Goal: Information Seeking & Learning: Learn about a topic

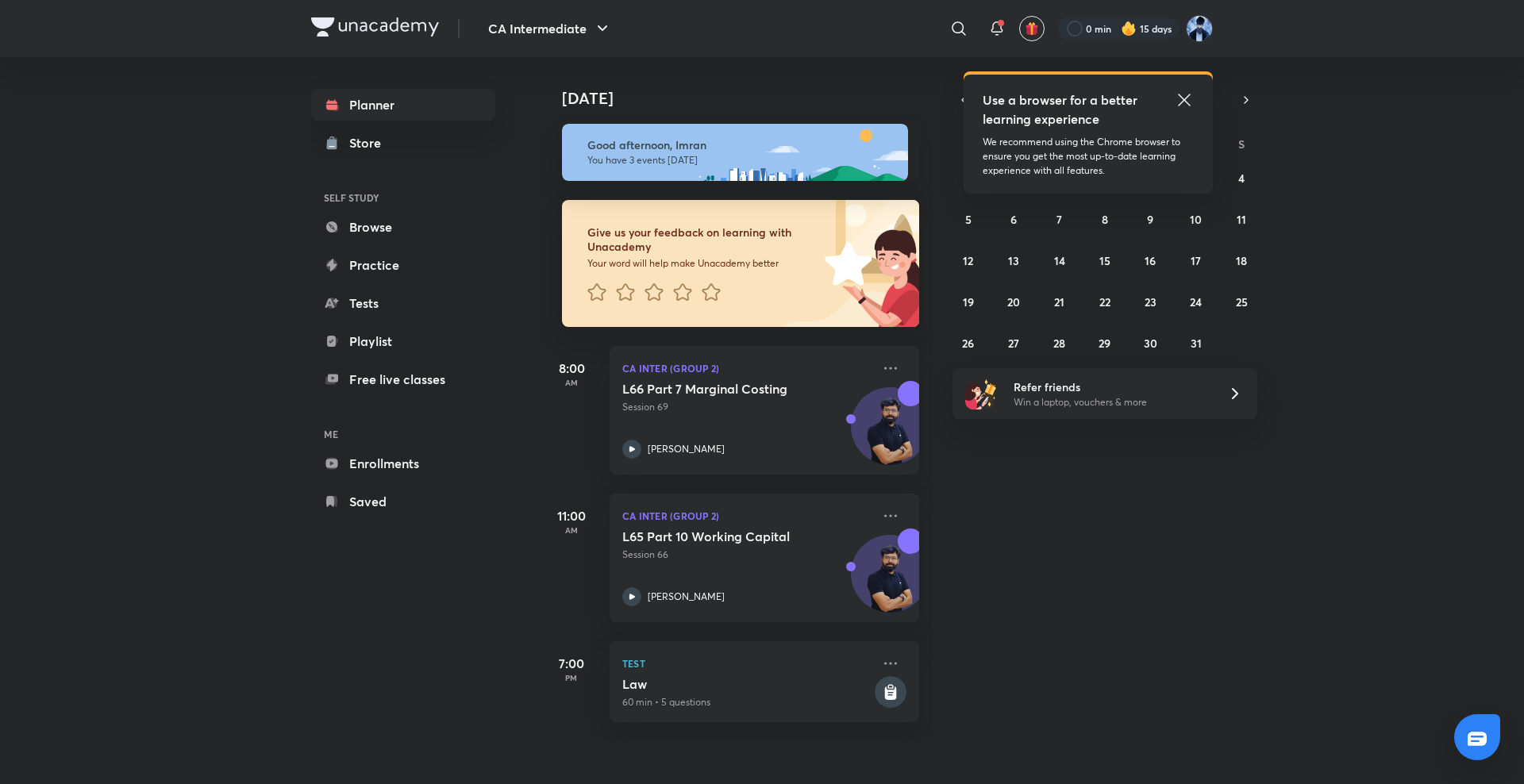
click at [1196, 116] on div "Use a browser for a better learning experience We recommend using the Chrome br…" at bounding box center [1087, 134] width 249 height 119
click at [1164, 96] on div "Use a browser for a better learning experience" at bounding box center [1087, 110] width 211 height 38
click at [1183, 105] on icon at bounding box center [1184, 100] width 19 height 19
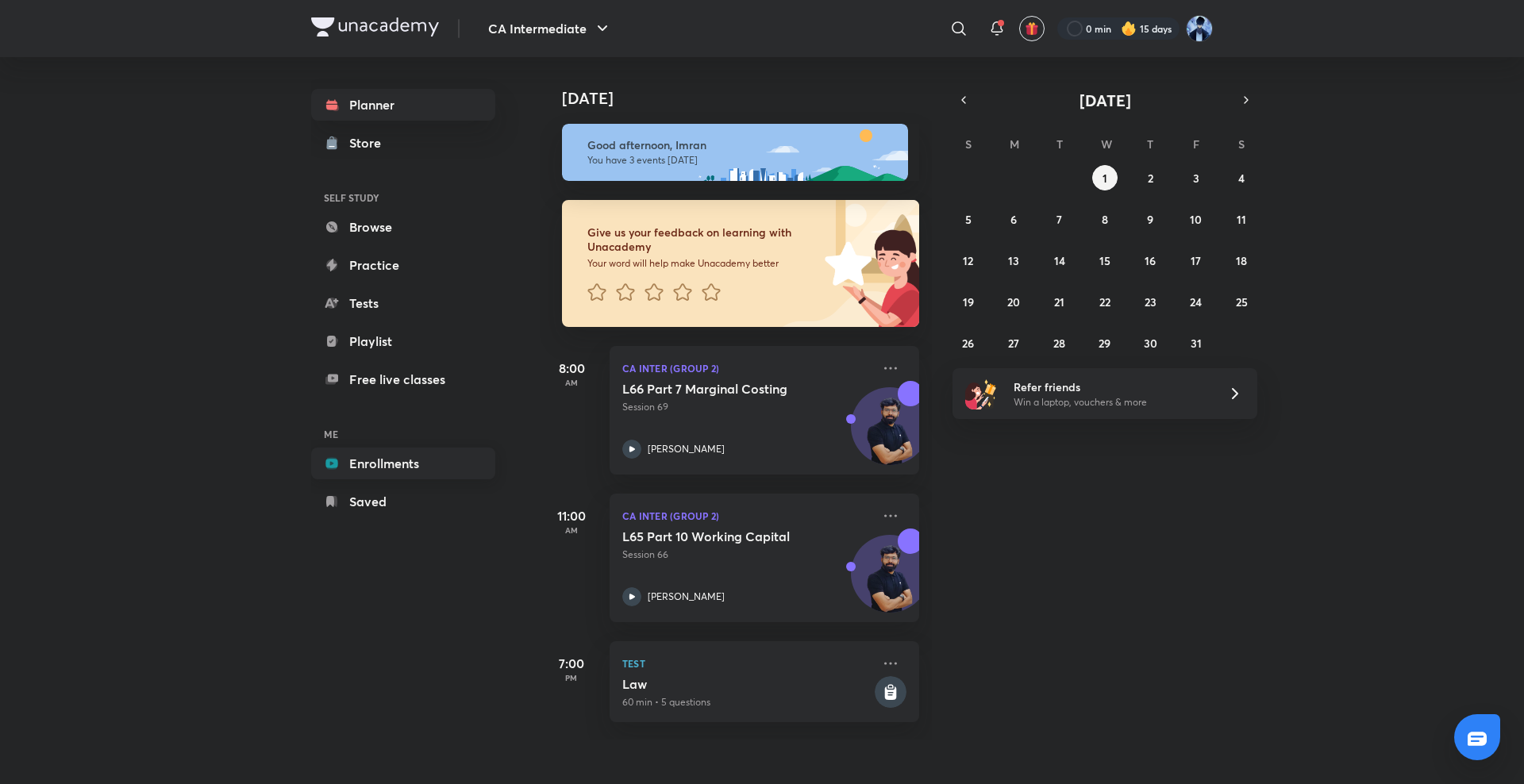
click at [344, 464] on link "Enrollments" at bounding box center [403, 464] width 185 height 32
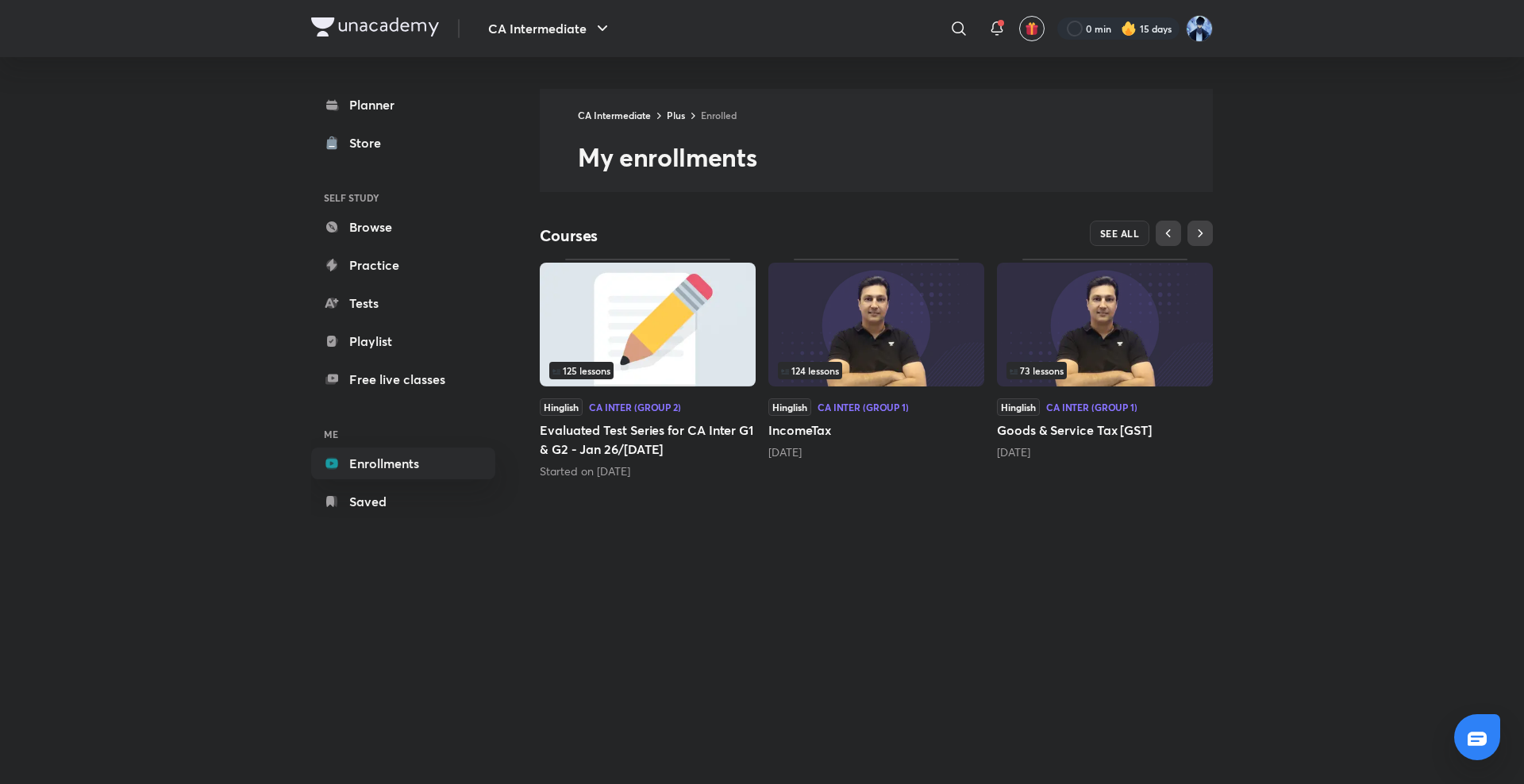
click at [865, 360] on img at bounding box center [876, 324] width 216 height 124
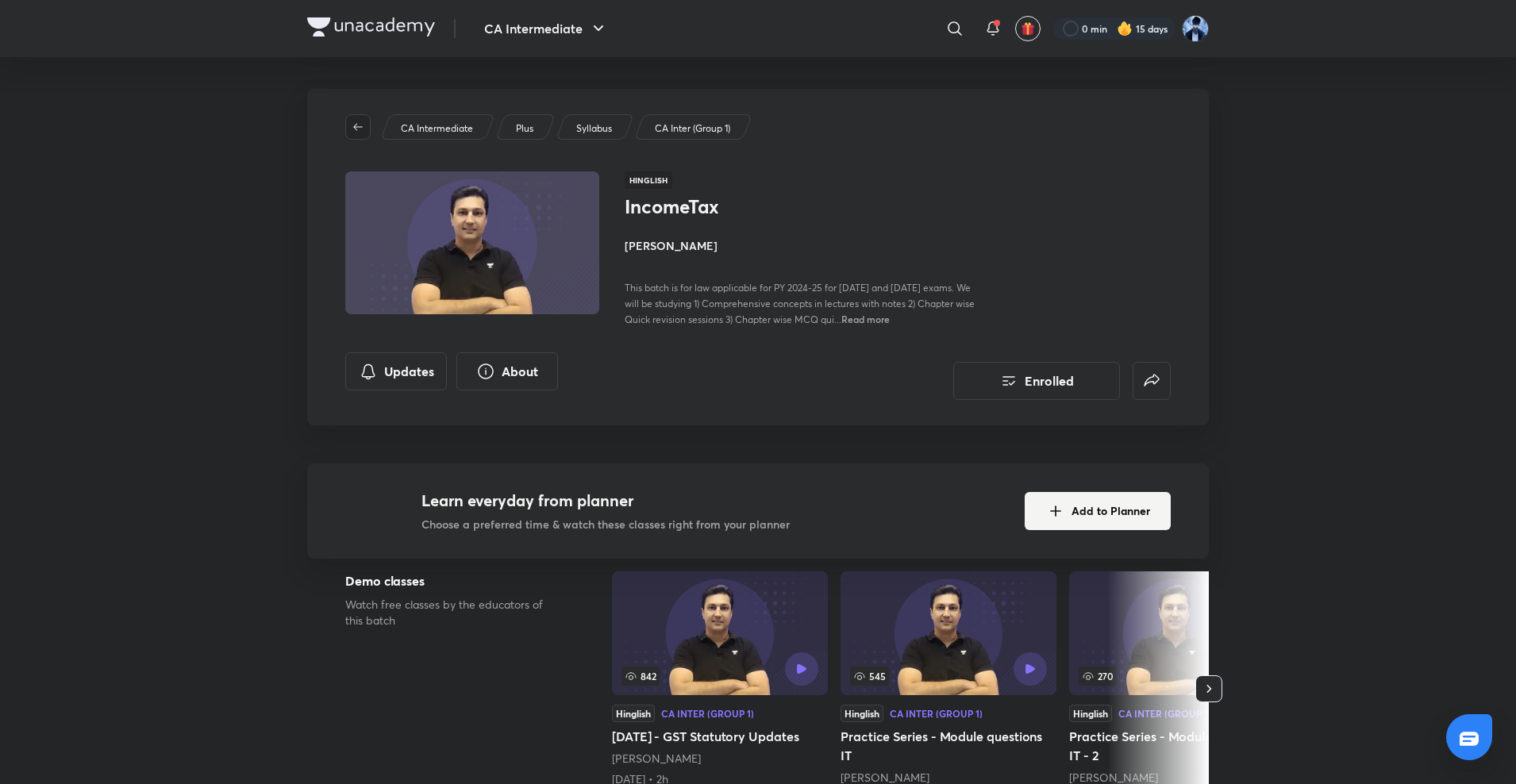
click at [362, 126] on icon "button" at bounding box center [358, 127] width 13 height 13
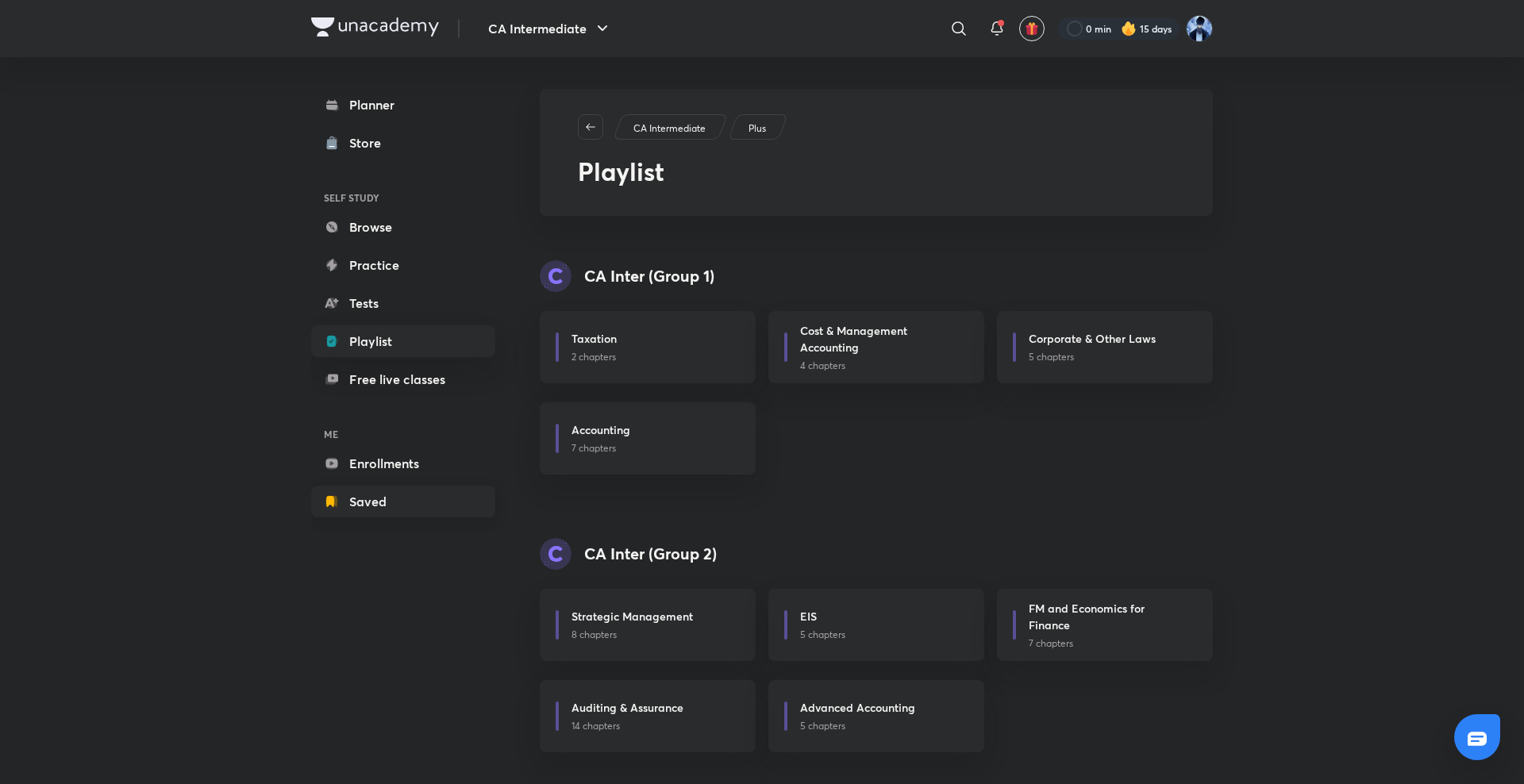
click at [379, 506] on link "Saved" at bounding box center [403, 502] width 185 height 32
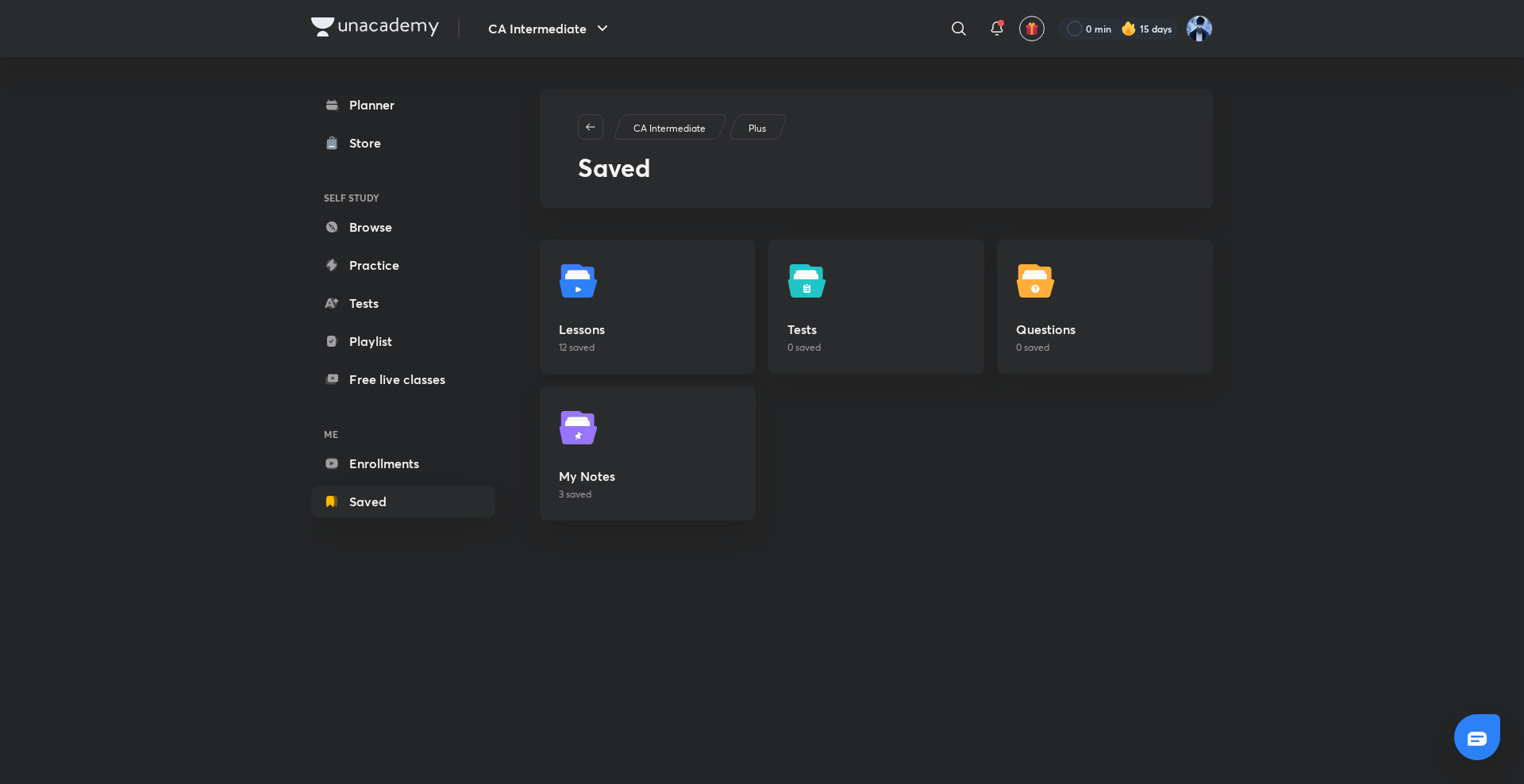
click at [585, 310] on link "Lessons 12 saved" at bounding box center [647, 306] width 216 height 134
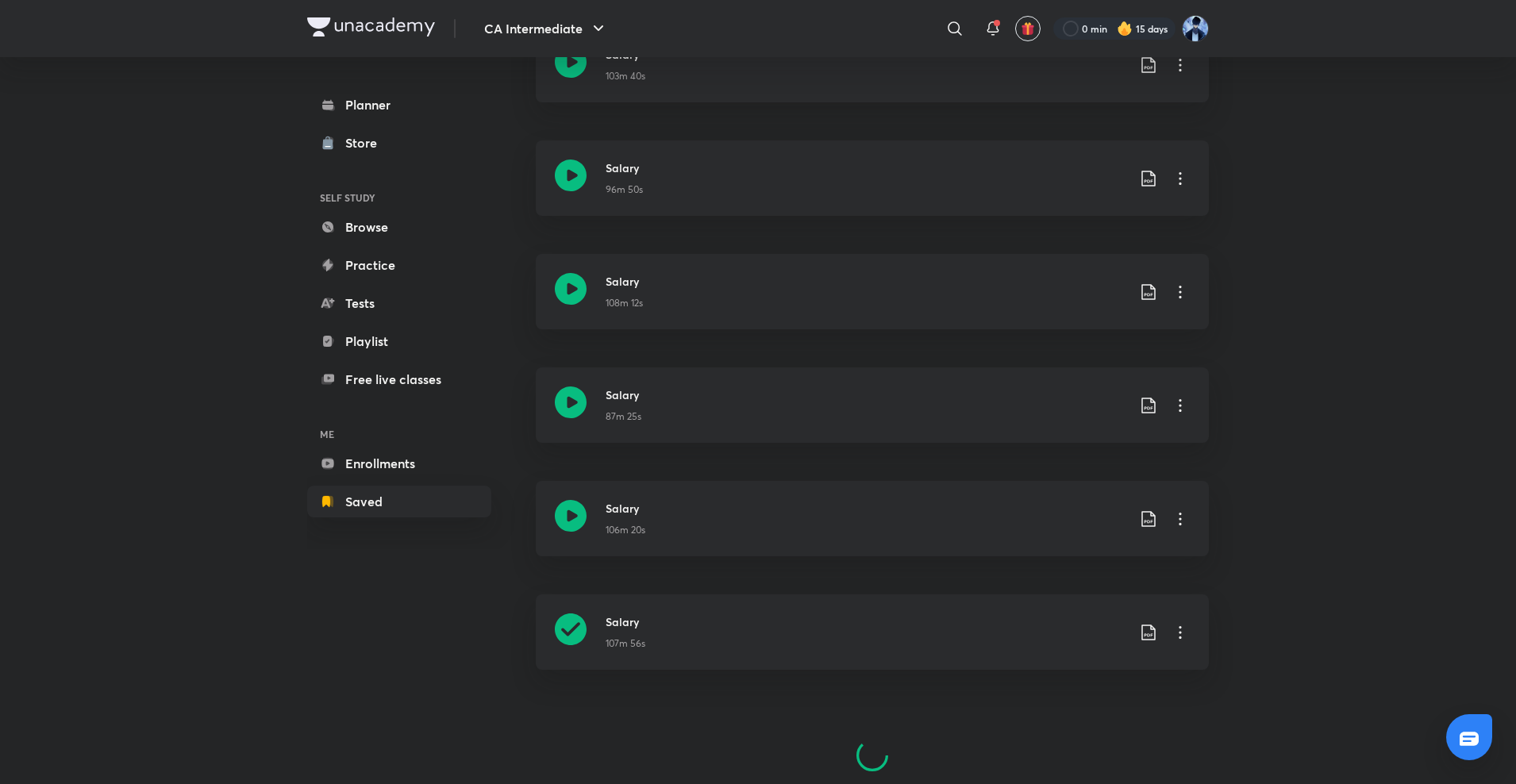
scroll to position [742, 0]
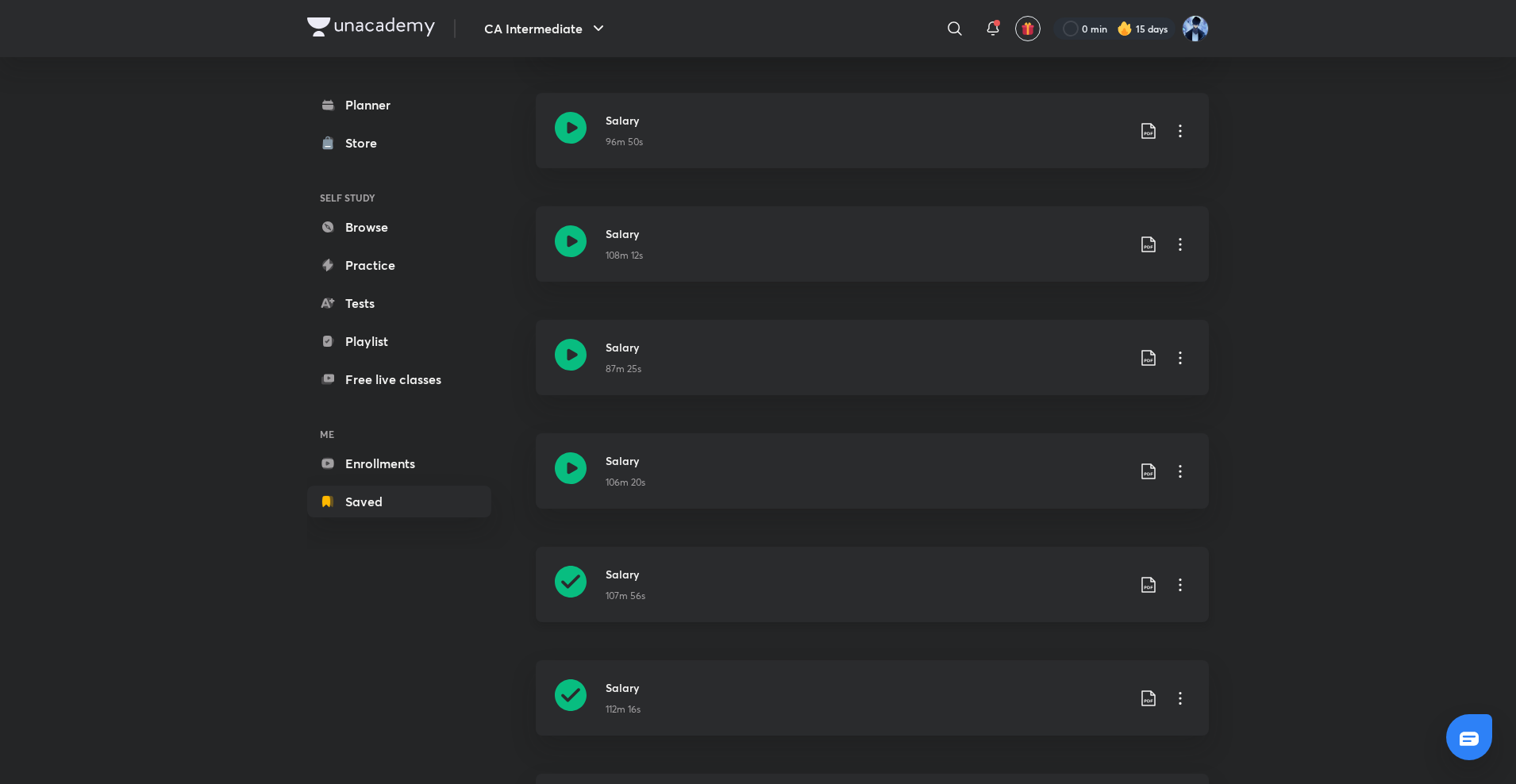
click at [550, 584] on div "Salary 107m 56s" at bounding box center [873, 584] width 673 height 76
click at [565, 568] on icon at bounding box center [571, 576] width 32 height 32
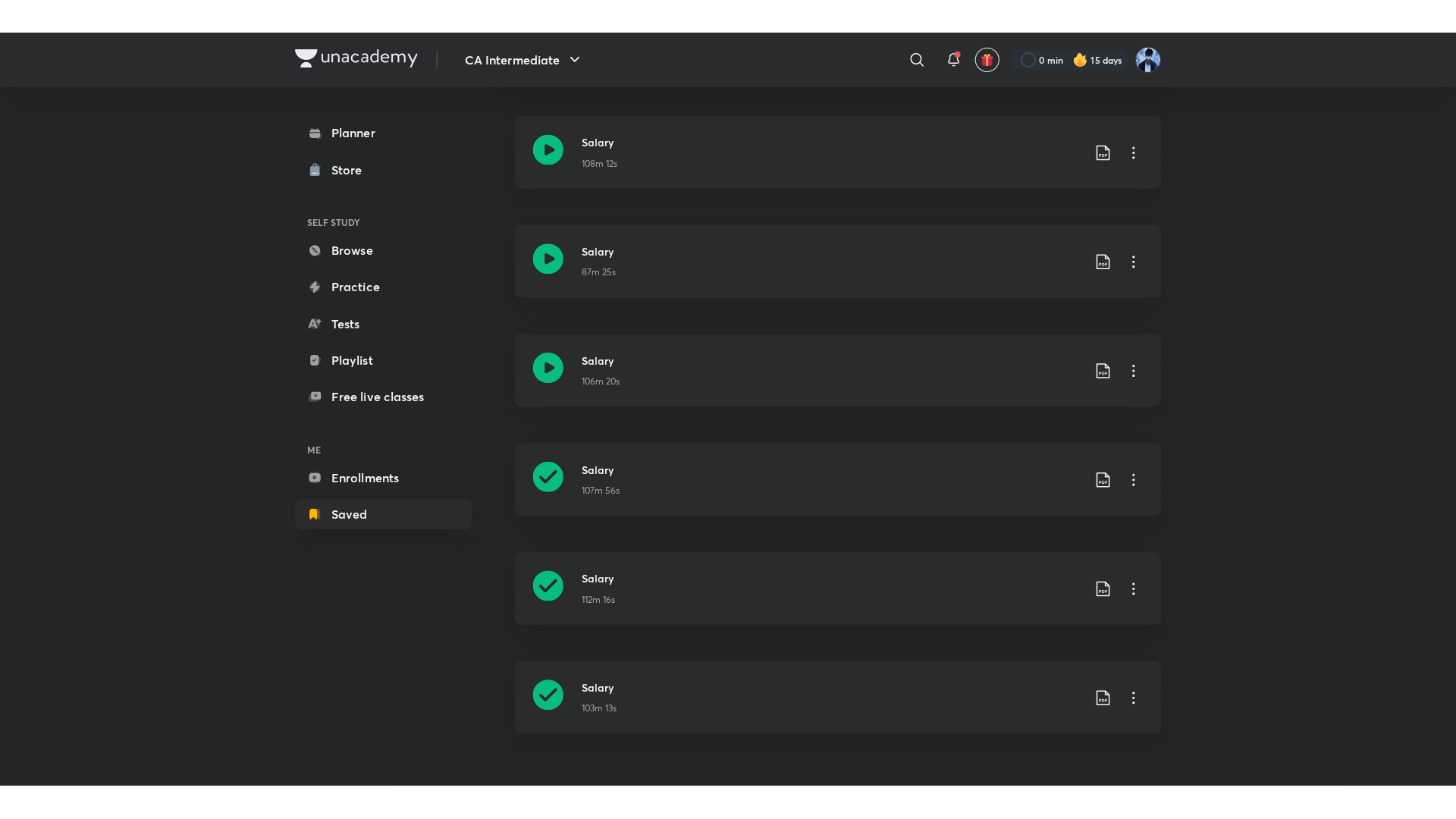
scroll to position [753, 0]
